Goal: Navigation & Orientation: Understand site structure

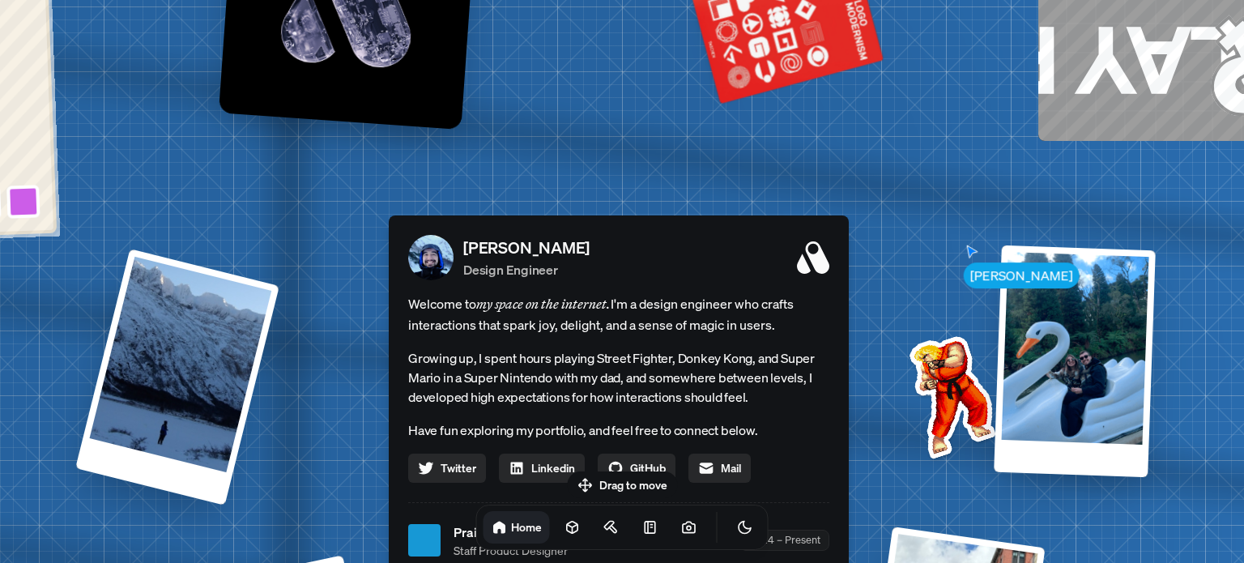
click at [963, 258] on div "[PERSON_NAME] [PERSON_NAME] Design Engineer Welcome to my space on the internet…" at bounding box center [622, 541] width 2424 height 2123
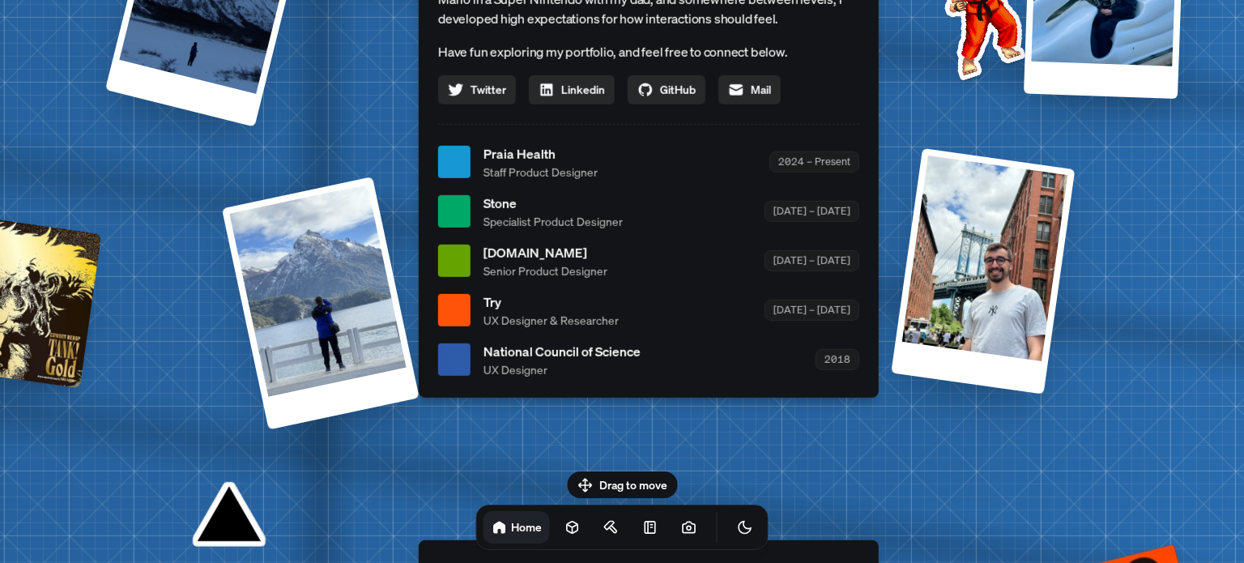
drag, startPoint x: 730, startPoint y: 339, endPoint x: 780, endPoint y: 211, distance: 138.3
click at [780, 242] on div "[DOMAIN_NAME] Senior Product Designer [DATE] – [DATE]" at bounding box center [672, 260] width 376 height 36
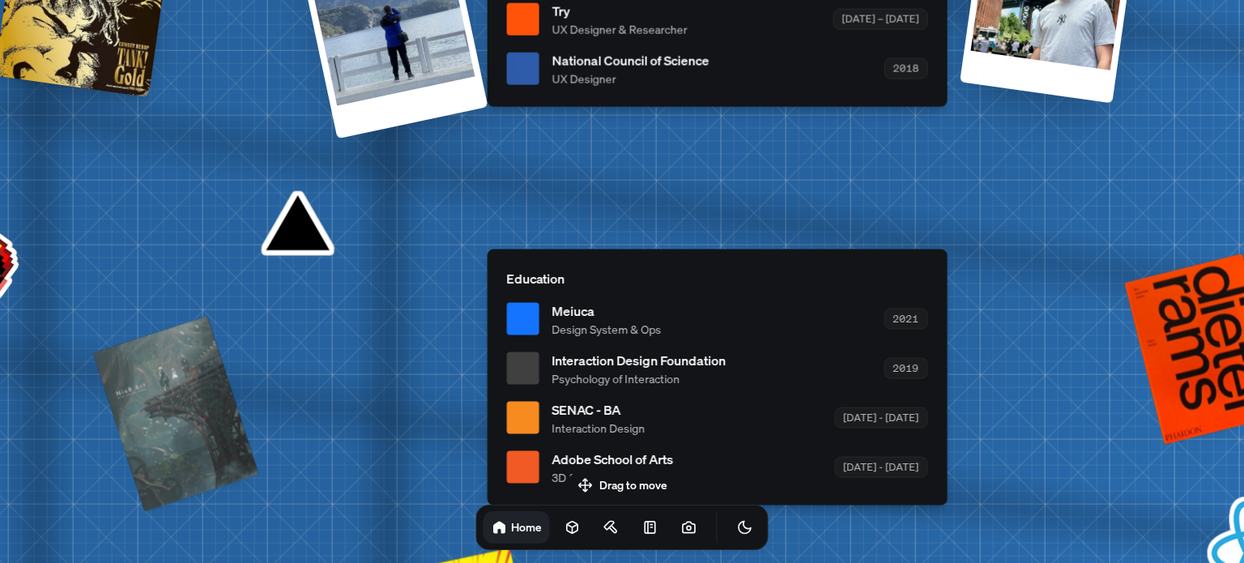
drag, startPoint x: 742, startPoint y: 389, endPoint x: 768, endPoint y: 119, distance: 271.0
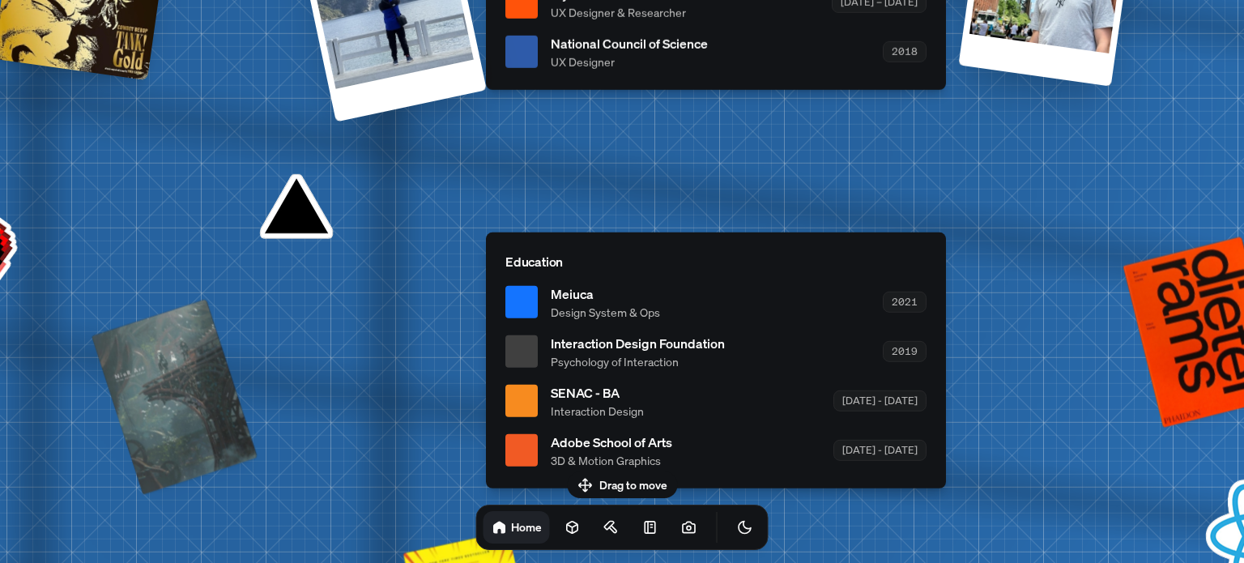
drag, startPoint x: 985, startPoint y: 336, endPoint x: 1078, endPoint y: 331, distance: 92.5
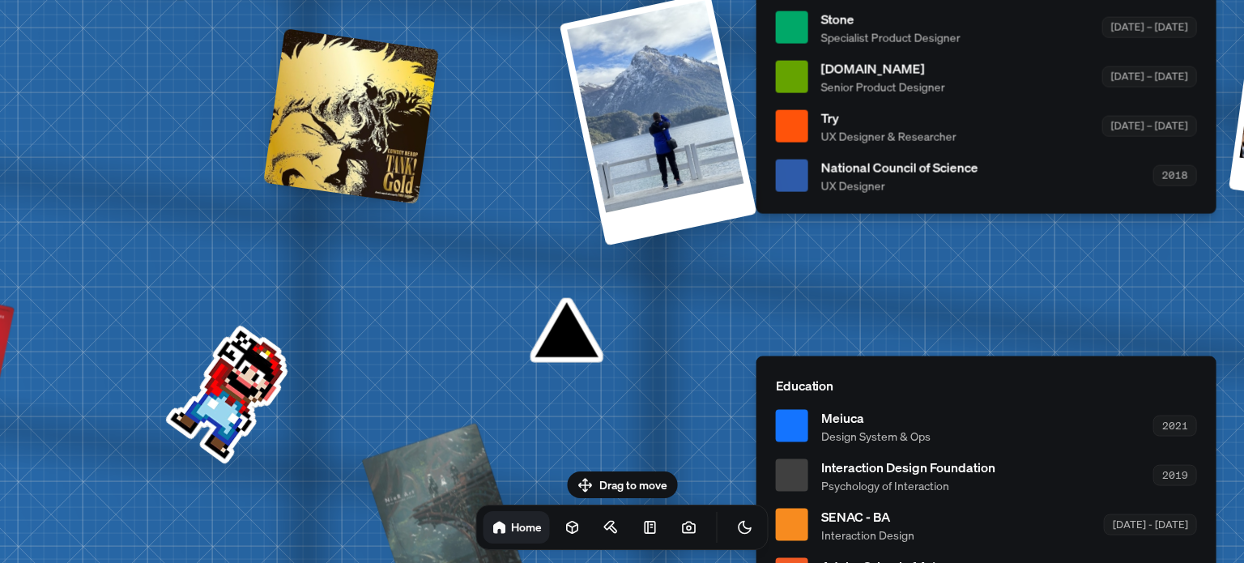
drag, startPoint x: 408, startPoint y: 173, endPoint x: 1244, endPoint y: 365, distance: 857.9
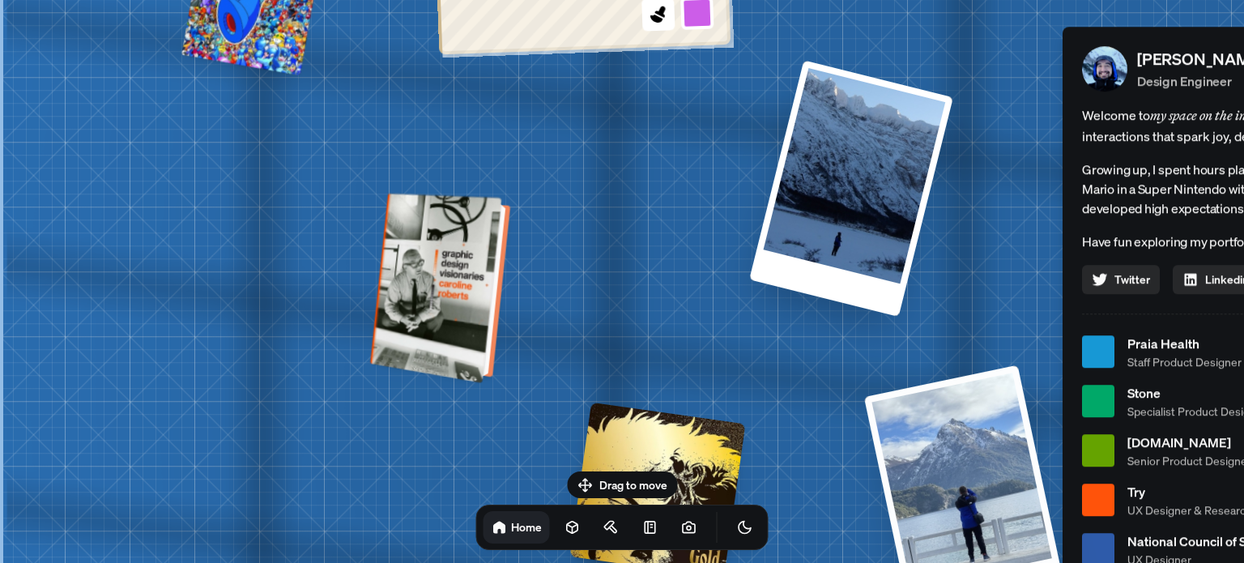
drag, startPoint x: 571, startPoint y: 243, endPoint x: 0, endPoint y: 190, distance: 573.6
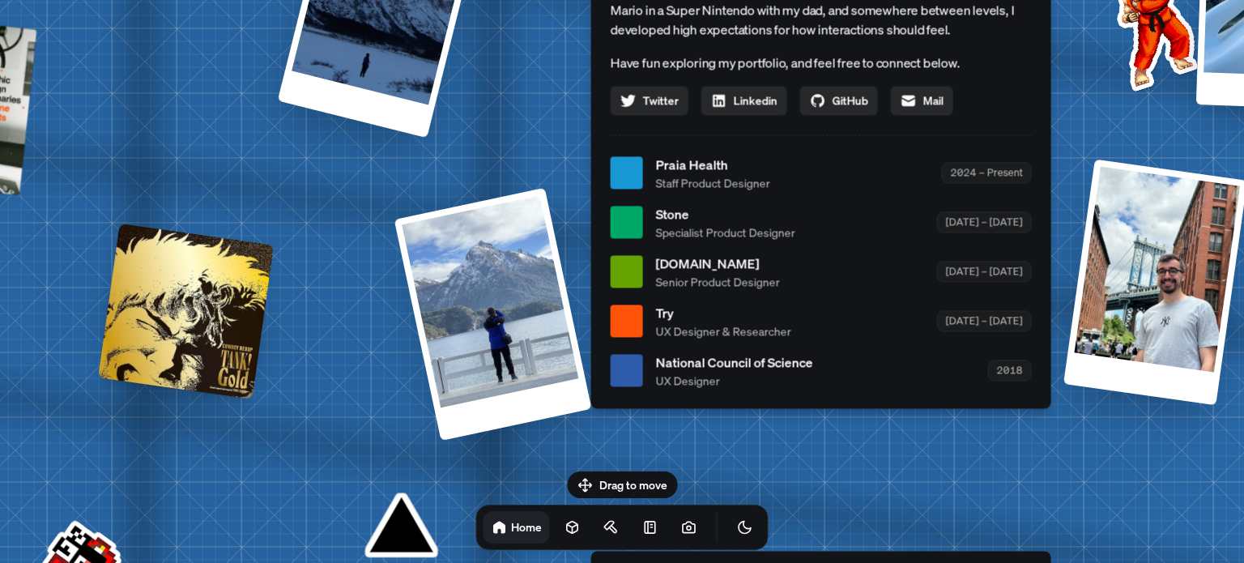
drag, startPoint x: 612, startPoint y: 296, endPoint x: 125, endPoint y: 298, distance: 486.9
click at [611, 298] on ul "Praia Health Staff Product Designer 2024 – Present Stone Specialist Product Des…" at bounding box center [821, 272] width 421 height 234
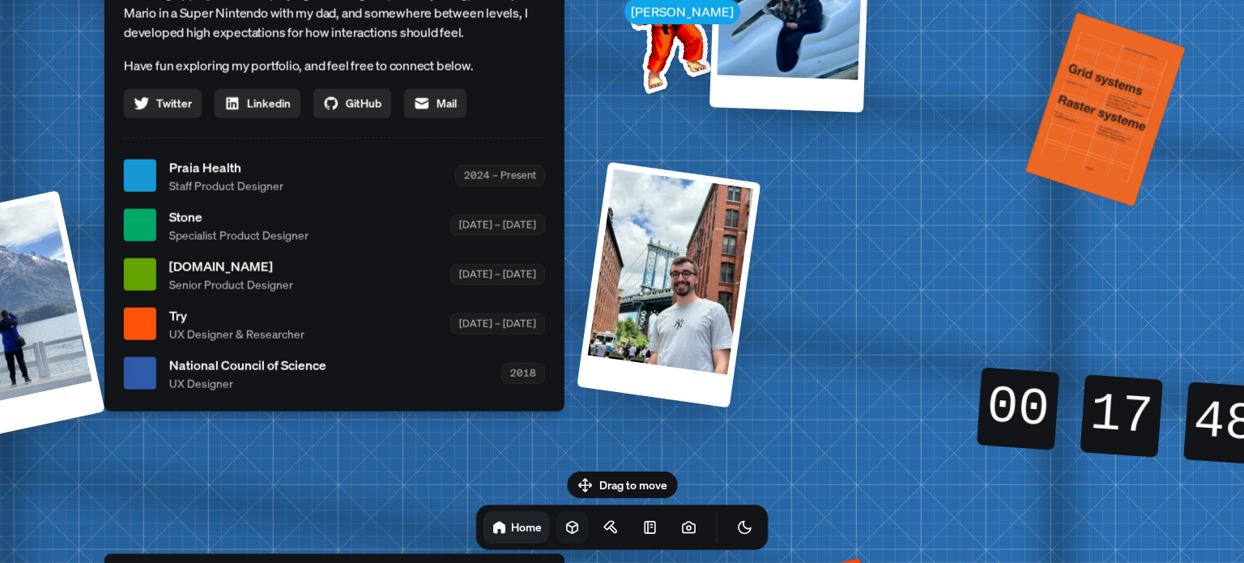
click at [567, 522] on icon at bounding box center [572, 528] width 11 height 12
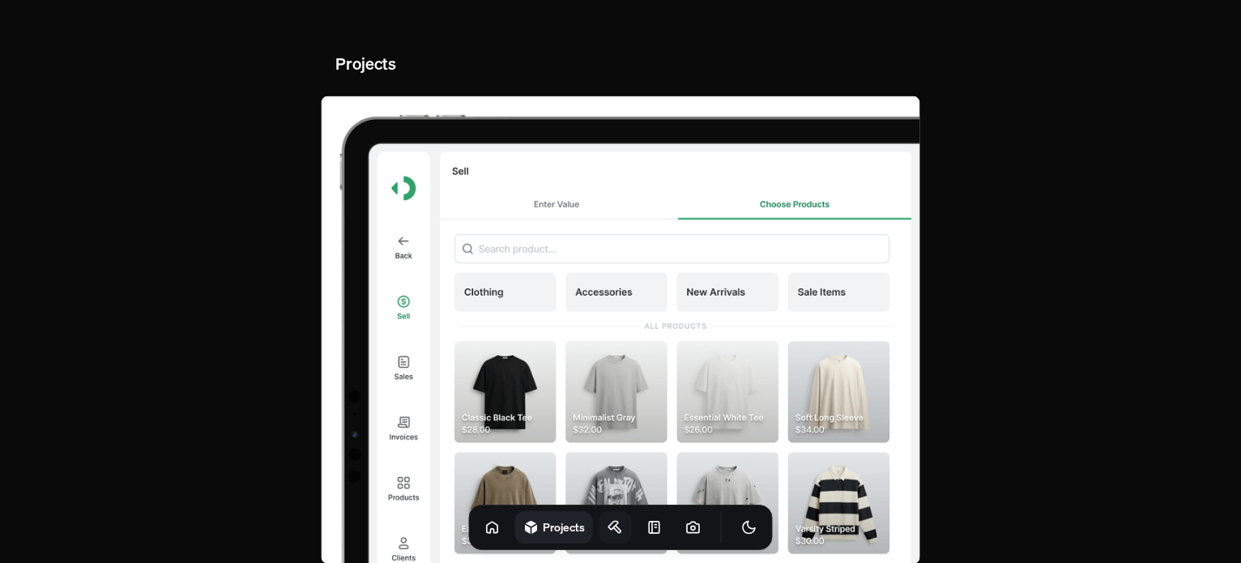
click at [613, 527] on icon at bounding box center [616, 529] width 7 height 7
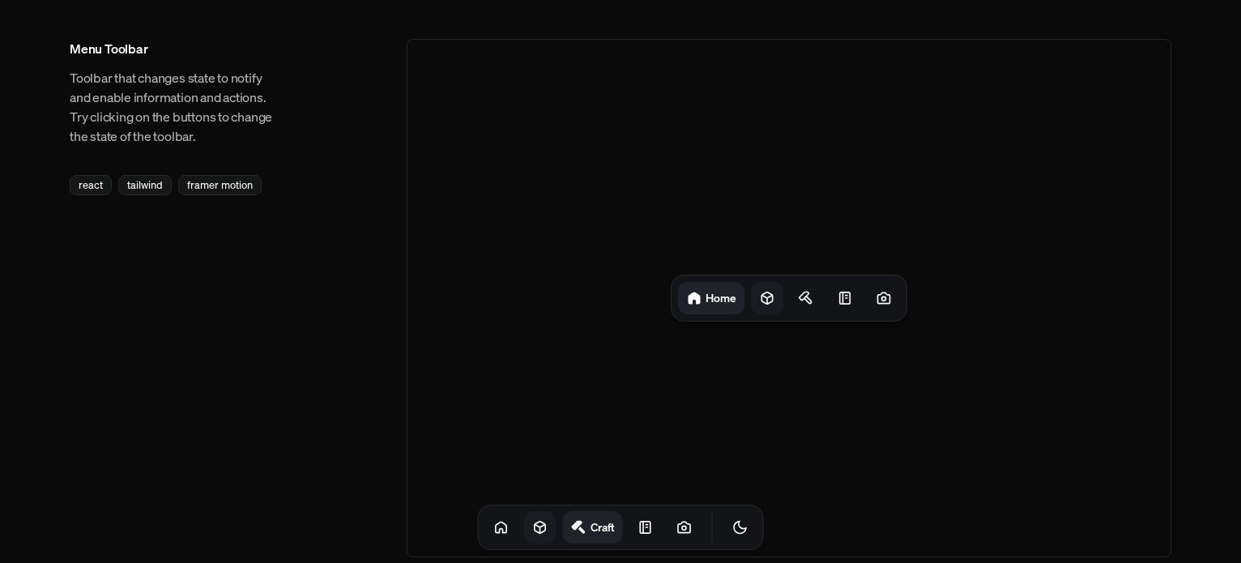
click at [778, 297] on div at bounding box center [767, 298] width 32 height 32
click at [805, 294] on icon at bounding box center [812, 298] width 16 height 16
click at [854, 292] on div at bounding box center [842, 298] width 32 height 32
click at [765, 306] on div at bounding box center [772, 298] width 32 height 32
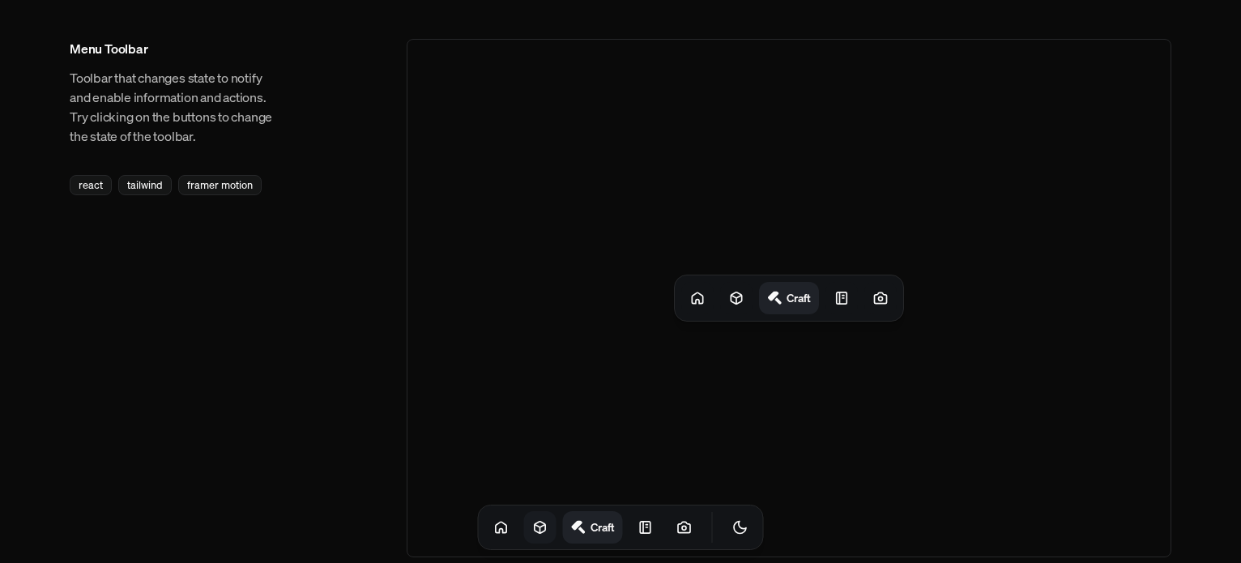
click at [805, 298] on h1 "Craft" at bounding box center [799, 297] width 24 height 15
click at [799, 301] on h1 "Craft" at bounding box center [799, 297] width 24 height 15
click at [678, 514] on link at bounding box center [684, 527] width 32 height 32
